Goal: Information Seeking & Learning: Find specific fact

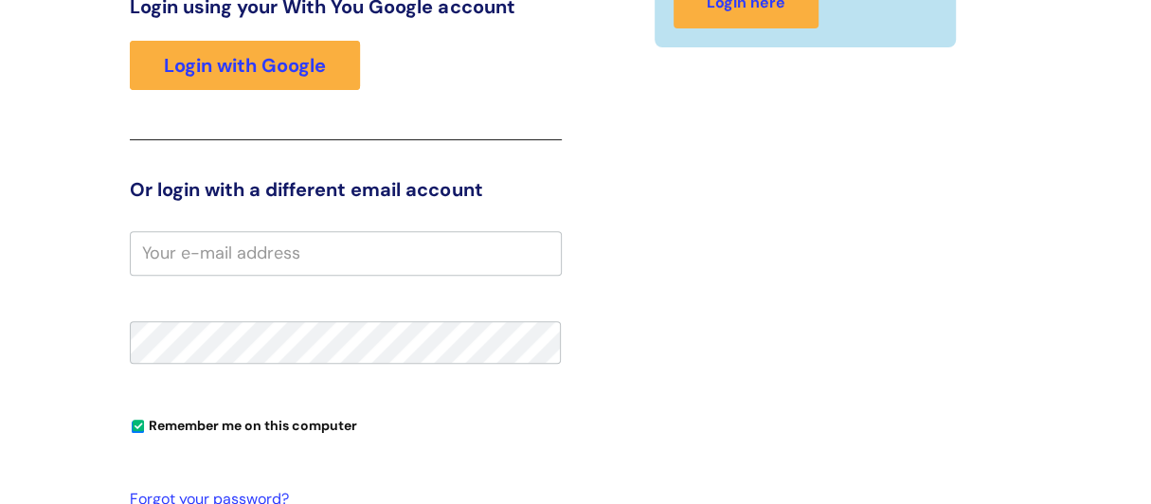
scroll to position [13, 0]
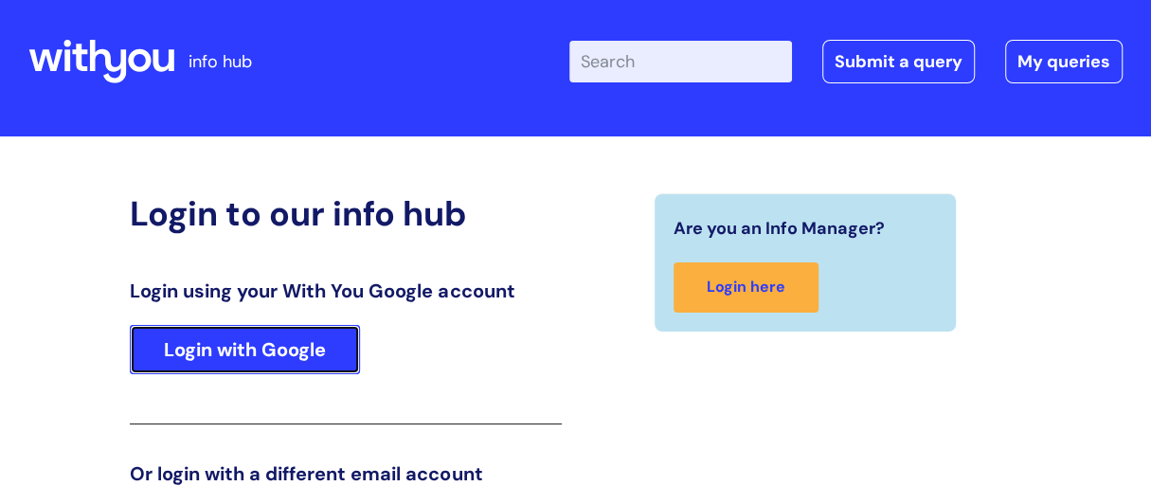
click at [281, 349] on link "Login with Google" at bounding box center [245, 349] width 230 height 49
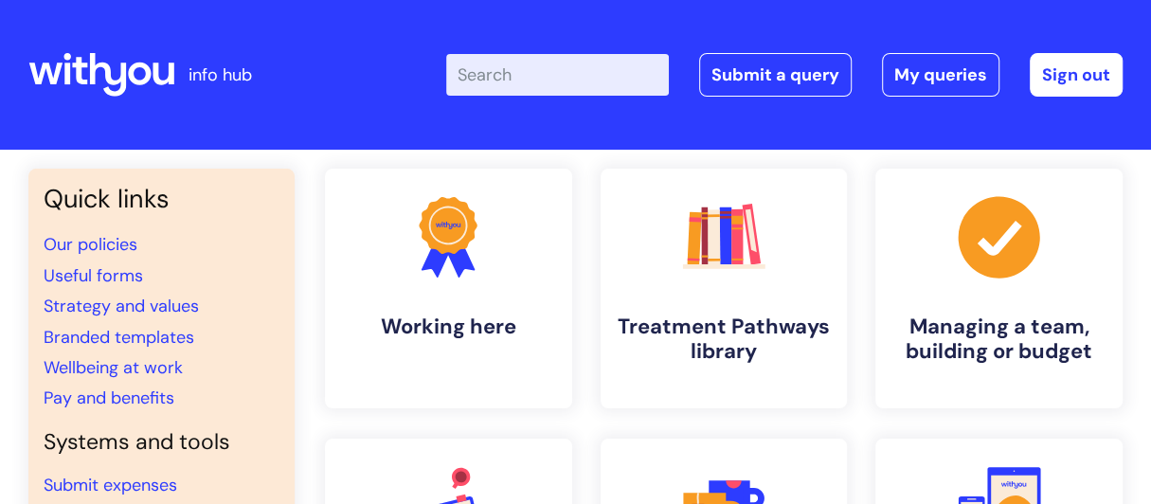
click at [492, 72] on input "Enter your search term here..." at bounding box center [557, 75] width 223 height 42
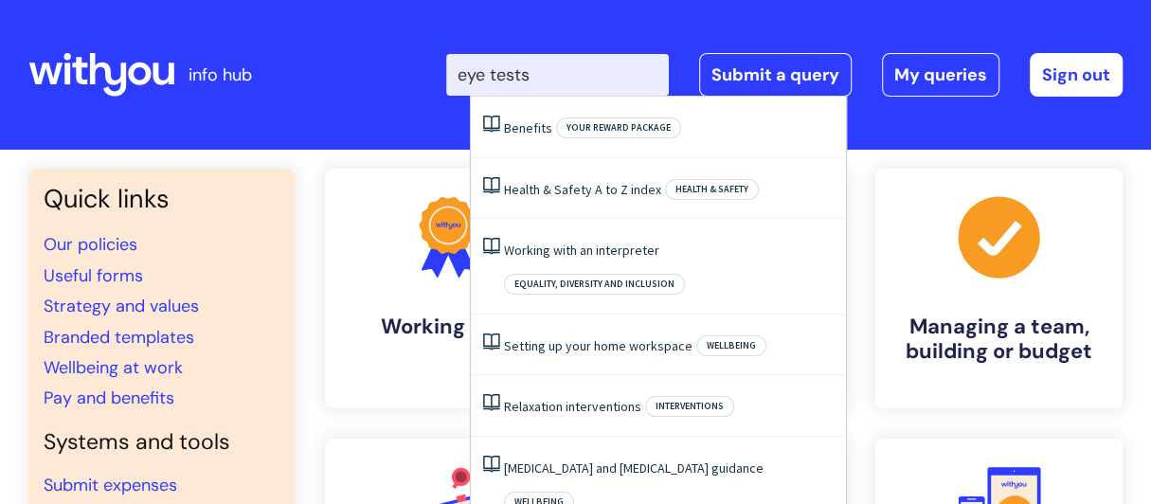
type input "eye tests"
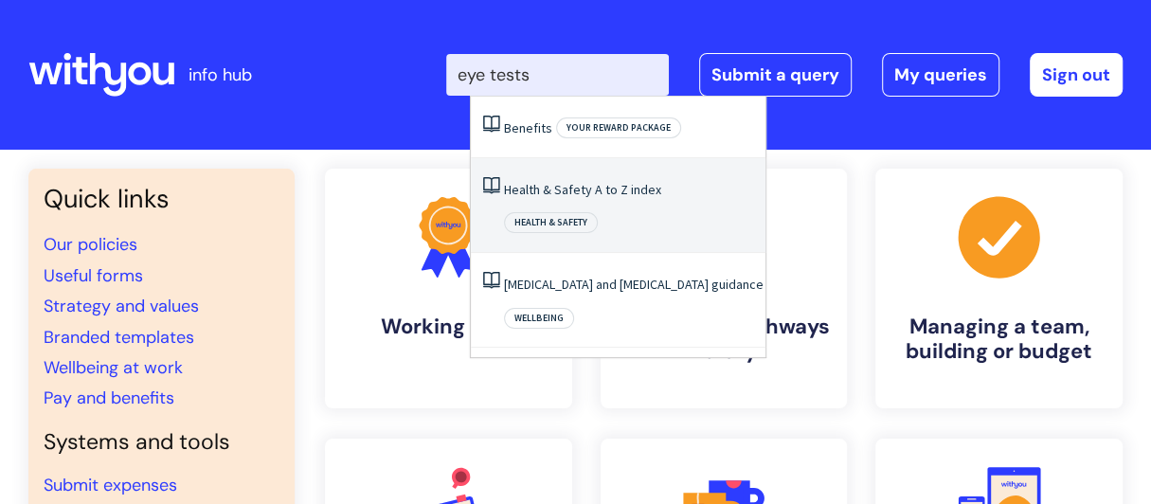
click at [612, 190] on link "Health & Safety A to Z index" at bounding box center [582, 189] width 157 height 17
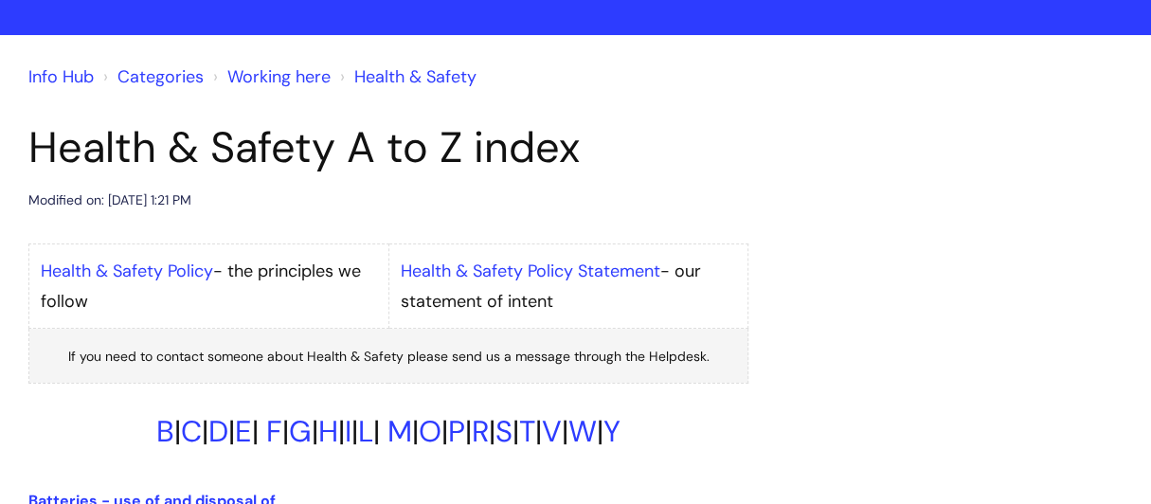
scroll to position [284, 0]
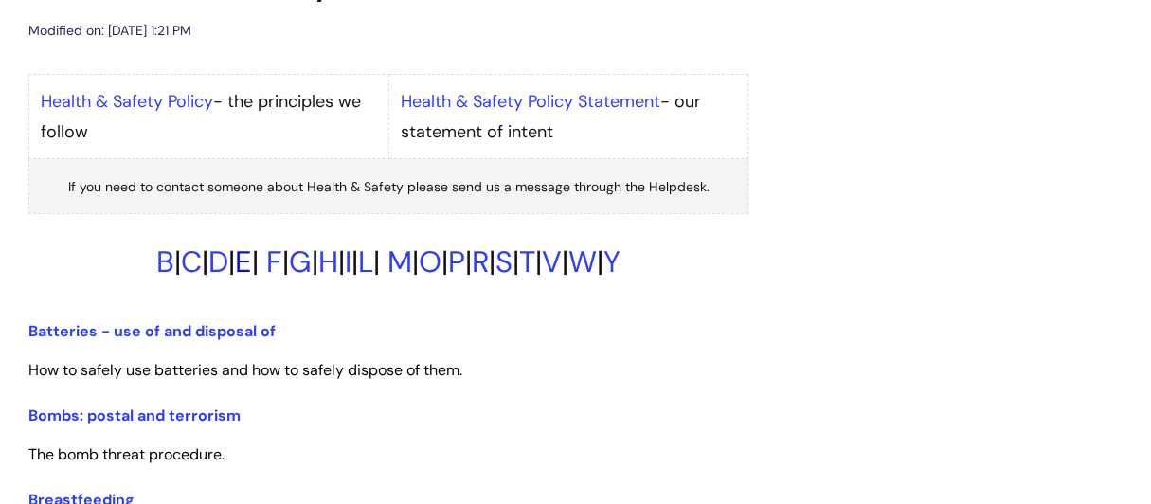
click at [235, 261] on link "E" at bounding box center [243, 261] width 17 height 39
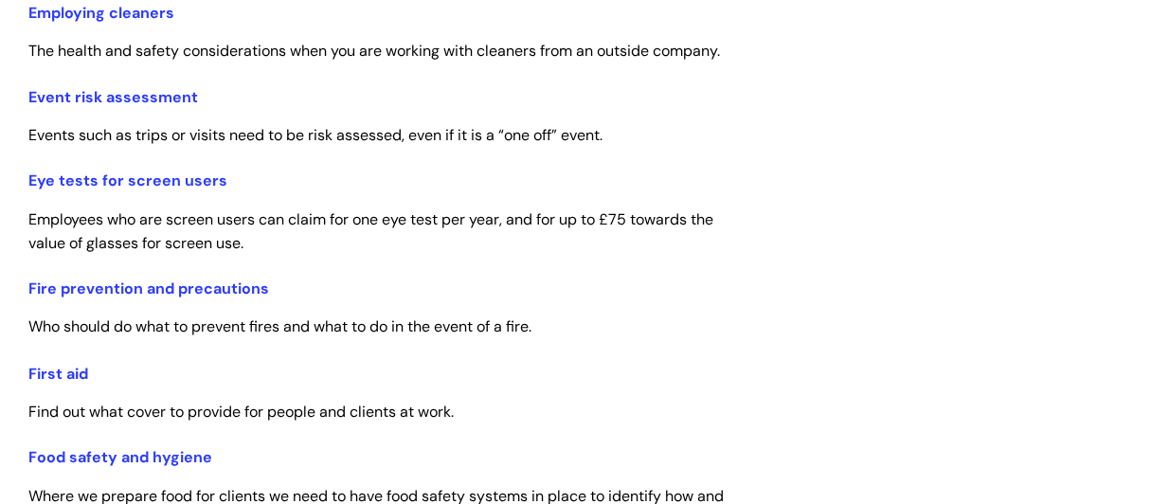
scroll to position [1704, 0]
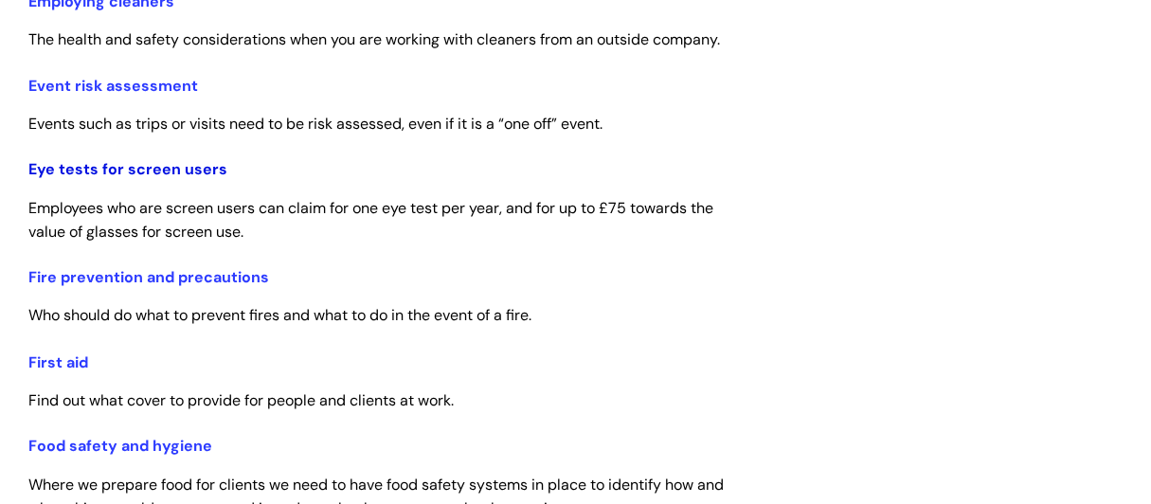
click at [158, 179] on link "Eye tests for screen users" at bounding box center [127, 169] width 199 height 20
